Goal: Find contact information: Find contact information

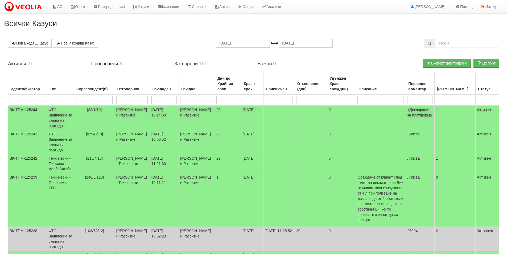
click at [99, 120] on td "[83/1/19]" at bounding box center [94, 117] width 41 height 24
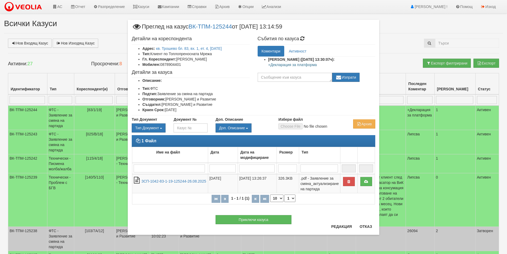
drag, startPoint x: 220, startPoint y: 59, endPoint x: 178, endPoint y: 61, distance: 42.9
click at [178, 61] on li "Гл. Кореспондент: [PERSON_NAME]" at bounding box center [195, 58] width 107 height 5
copy li "[PERSON_NAME]"
drag, startPoint x: 182, startPoint y: 64, endPoint x: 162, endPoint y: 62, distance: 20.1
click at [162, 62] on li "Мобилен: 0878904401" at bounding box center [195, 64] width 107 height 5
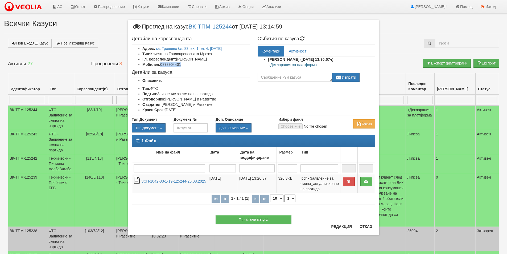
copy li "0878904401"
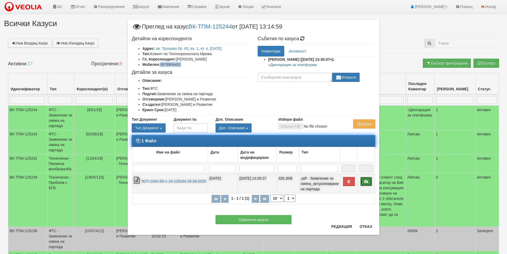
click at [366, 183] on icon at bounding box center [366, 181] width 5 height 4
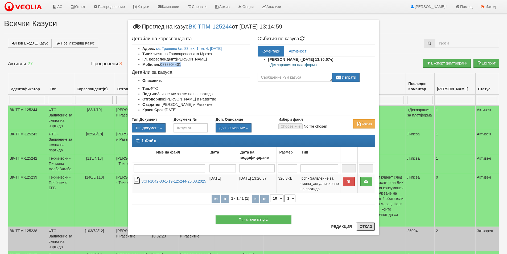
click at [368, 226] on button "Отказ" at bounding box center [365, 226] width 19 height 9
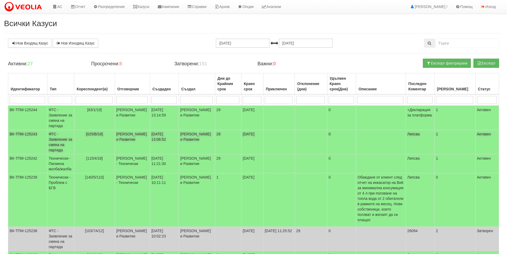
click at [137, 139] on td "[PERSON_NAME] и Развитие" at bounding box center [132, 142] width 35 height 24
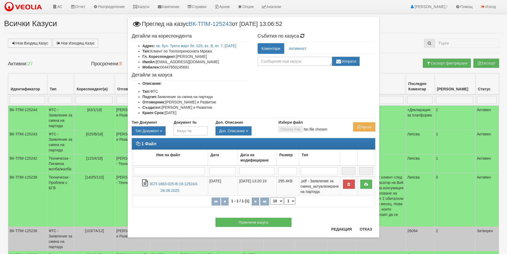
drag, startPoint x: 220, startPoint y: 57, endPoint x: 177, endPoint y: 58, distance: 42.6
click at [177, 58] on li "Гл. Кореспондент: [PERSON_NAME]" at bounding box center [195, 56] width 107 height 5
copy li "[PERSON_NAME]"
drag, startPoint x: 197, startPoint y: 66, endPoint x: 161, endPoint y: 66, distance: 36.2
click at [161, 66] on li "Мобилен: 00447850245691" at bounding box center [195, 66] width 107 height 5
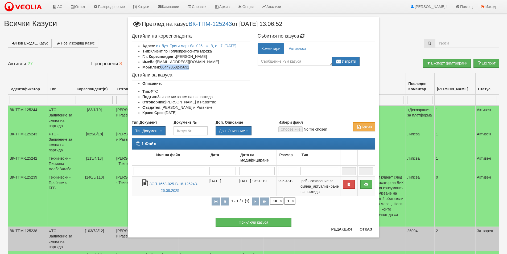
copy li "00447850245691"
drag, startPoint x: 199, startPoint y: 62, endPoint x: 157, endPoint y: 62, distance: 41.5
click at [157, 62] on li "Имейл: [EMAIL_ADDRESS][DOMAIN_NAME]" at bounding box center [195, 61] width 107 height 5
copy li "[EMAIL_ADDRESS][DOMAIN_NAME]"
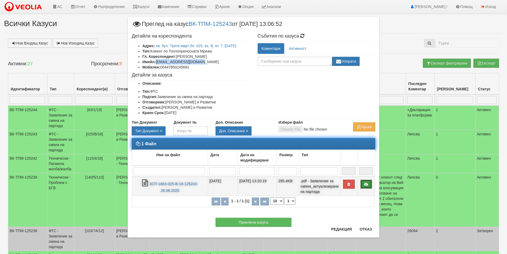
click at [369, 187] on link at bounding box center [366, 183] width 12 height 9
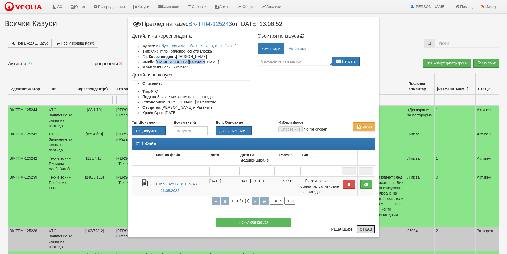
click at [367, 228] on button "Отказ" at bounding box center [365, 229] width 19 height 9
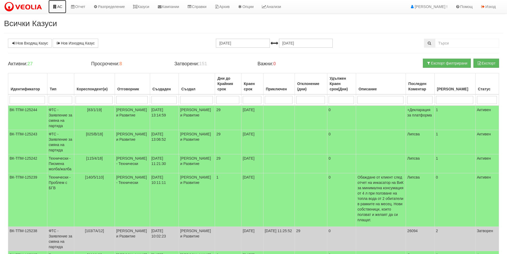
click at [59, 7] on link "АС" at bounding box center [57, 6] width 18 height 13
